Goal: Find specific page/section: Find specific page/section

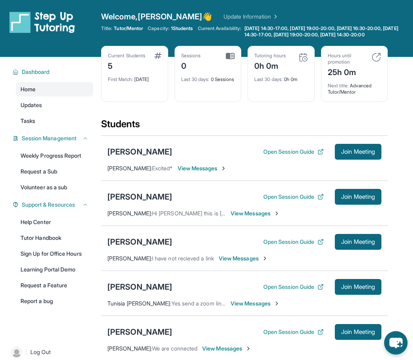
click at [126, 157] on div "[PERSON_NAME]" at bounding box center [139, 151] width 65 height 11
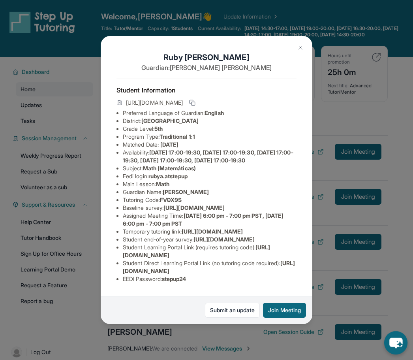
click at [65, 216] on div "[PERSON_NAME] Guardian: [PERSON_NAME] Student Information [URL][DOMAIN_NAME] Pr…" at bounding box center [206, 180] width 413 height 360
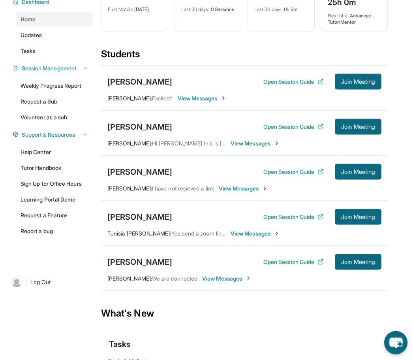
scroll to position [70, 0]
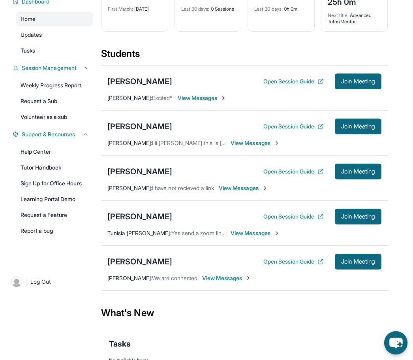
click at [296, 265] on button "Open Session Guide" at bounding box center [294, 262] width 60 height 8
